Goal: Navigation & Orientation: Find specific page/section

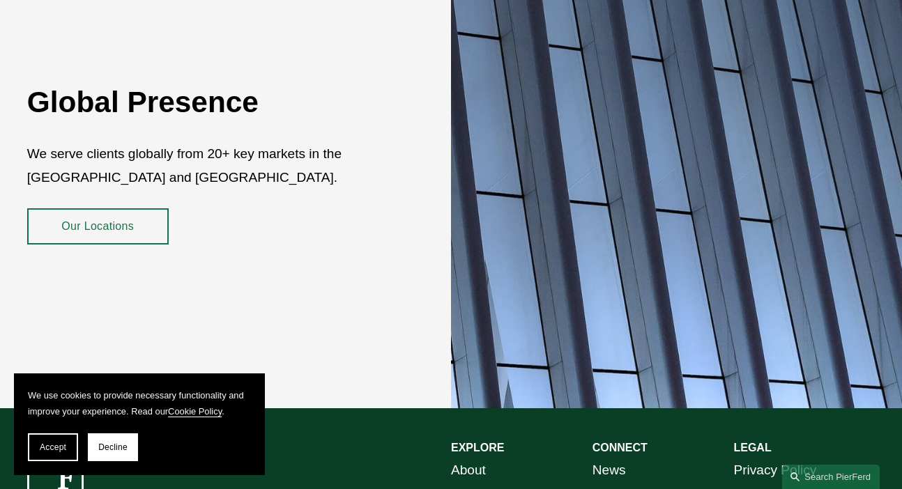
scroll to position [2402, 0]
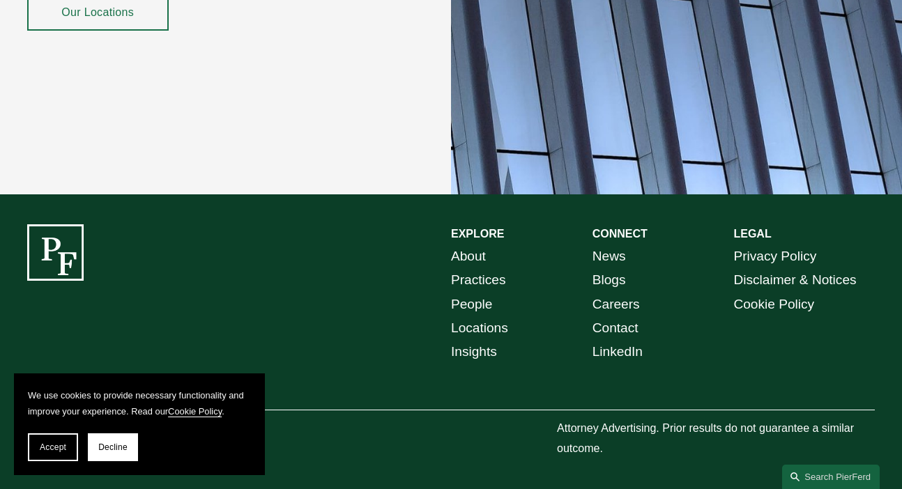
click at [473, 260] on link "About" at bounding box center [468, 257] width 35 height 24
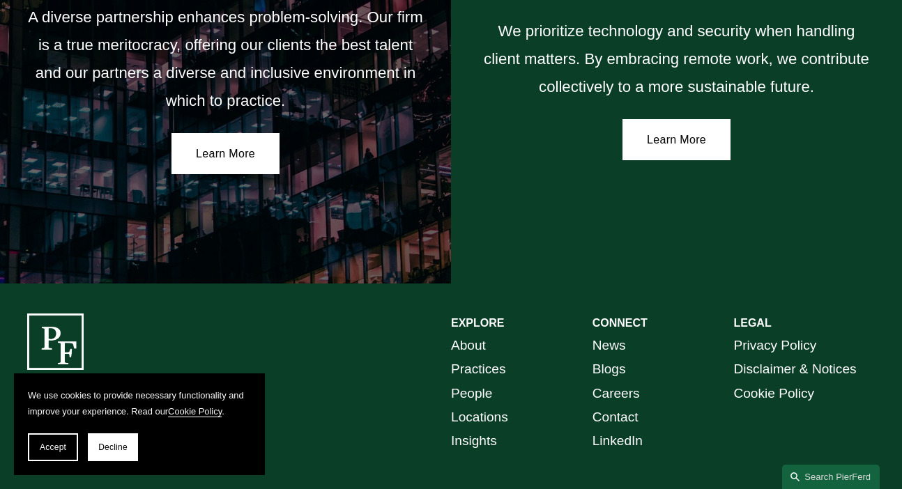
scroll to position [2403, 0]
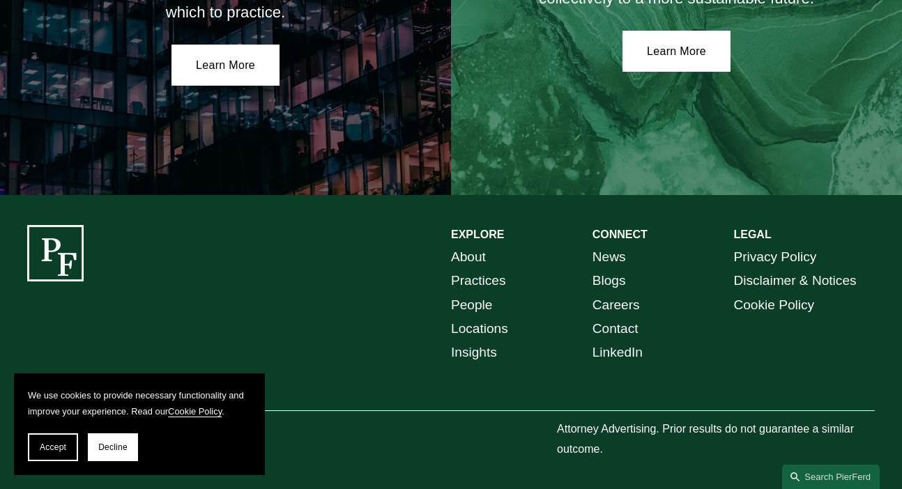
click at [485, 276] on link "Practices" at bounding box center [478, 281] width 55 height 24
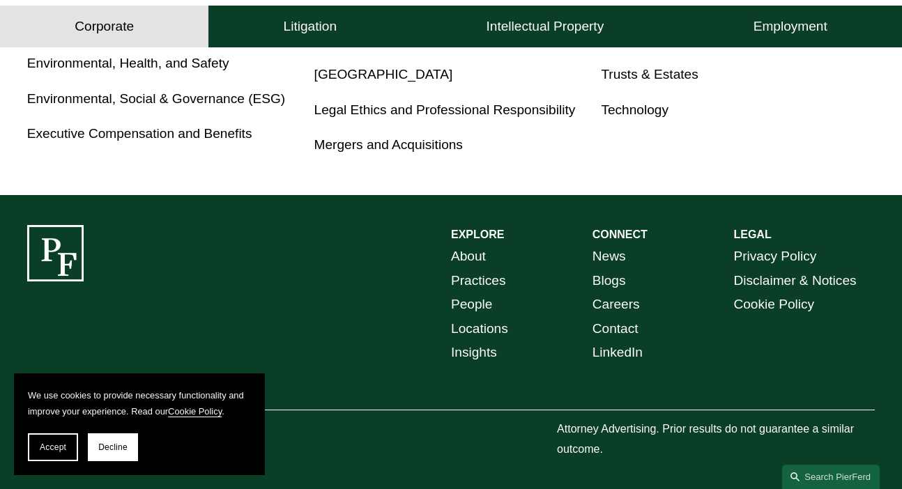
scroll to position [959, 0]
